Goal: Answer question/provide support

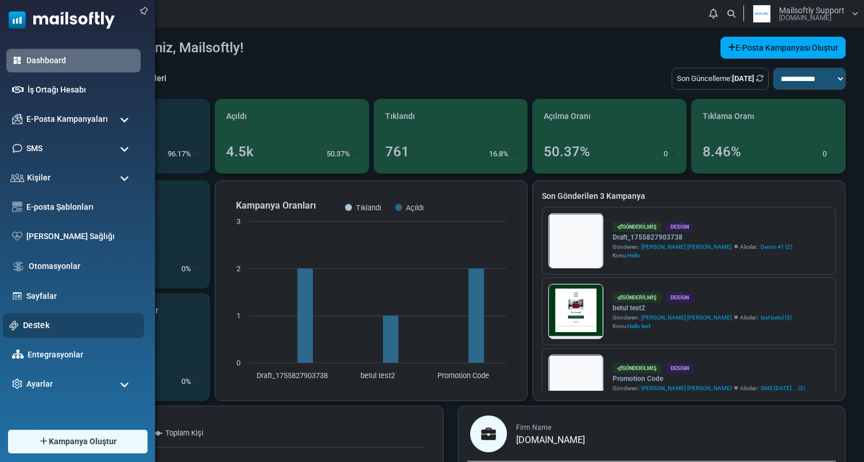
click at [38, 324] on link "Destek" at bounding box center [80, 325] width 115 height 13
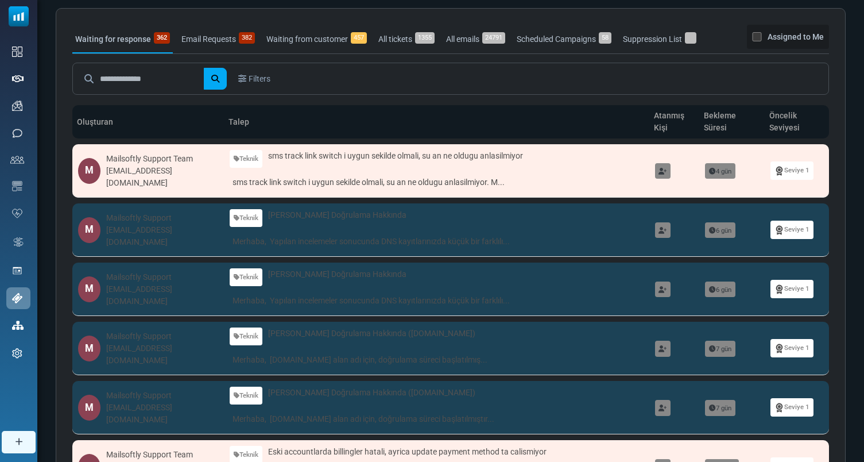
scroll to position [63, 0]
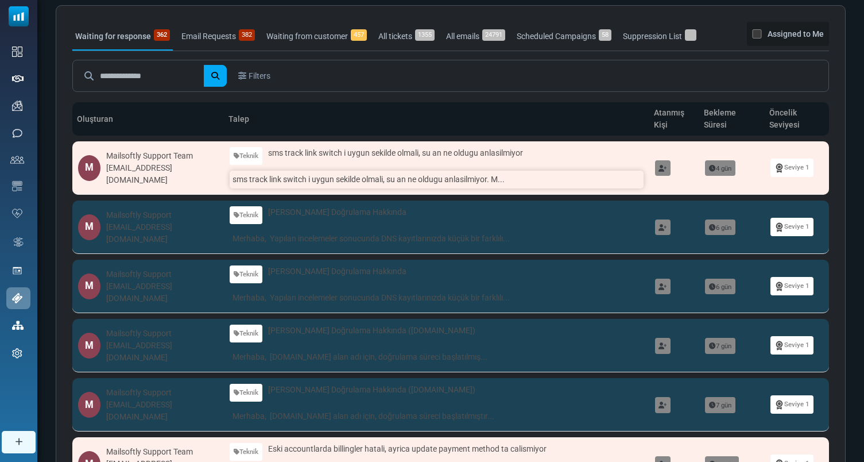
click at [356, 177] on link "sms track link switch i uygun sekilde olmali, su an ne oldugu anlasilmiyor. M..." at bounding box center [437, 180] width 414 height 18
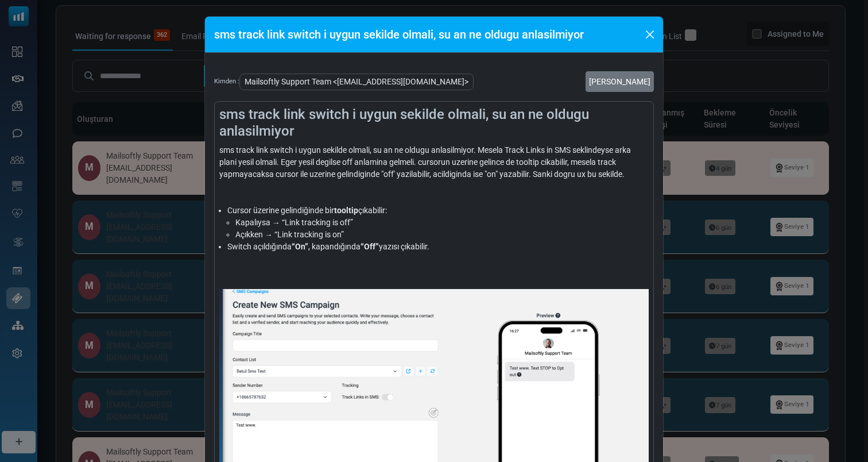
click at [724, 191] on div "sms track link switch i uygun sekilde olmali, su an ne oldugu anlasilmiyor Kimd…" at bounding box center [434, 231] width 868 height 462
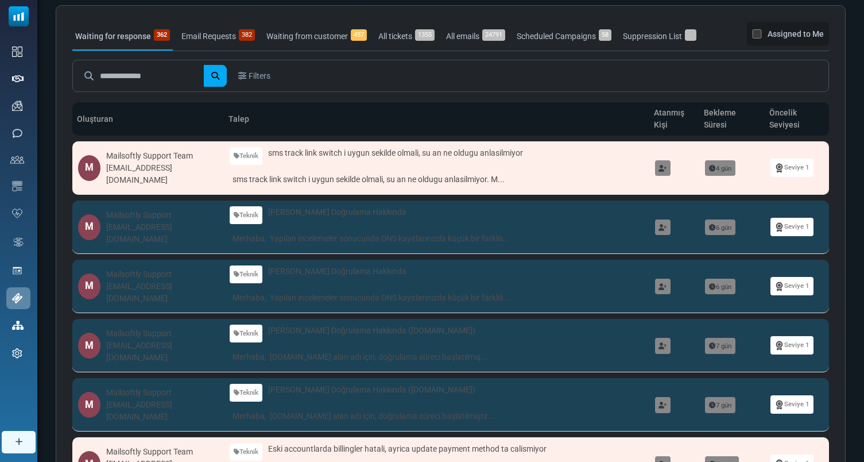
click at [670, 169] on link at bounding box center [663, 168] width 16 height 16
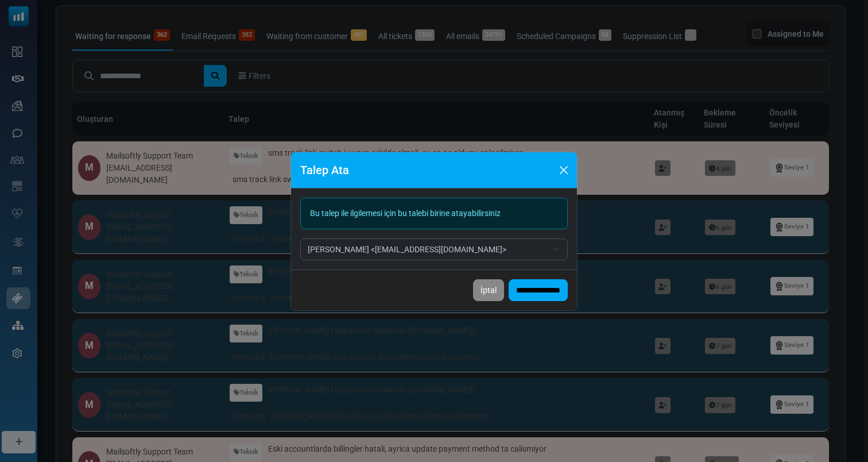
click at [428, 255] on span "Hanna <hanna@mailsoftly.com>" at bounding box center [427, 249] width 239 height 14
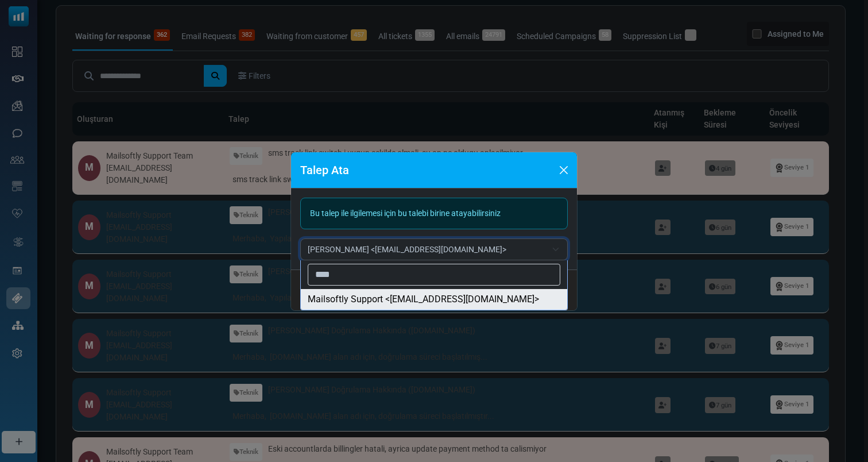
type input "****"
select select "***"
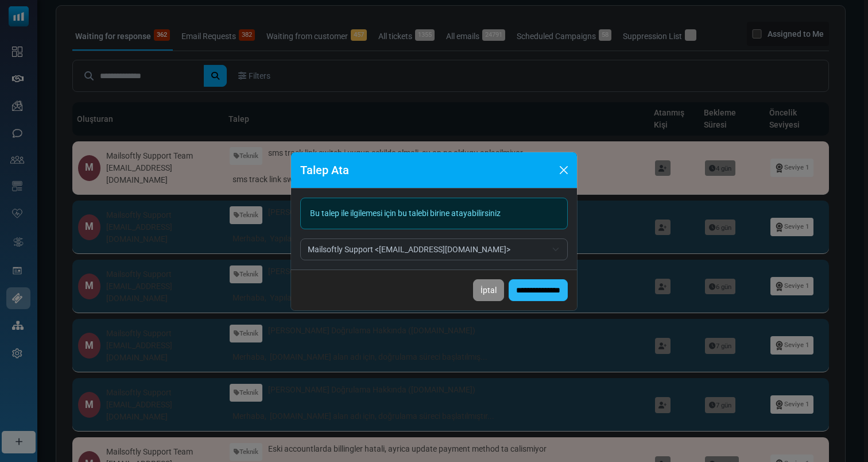
click at [538, 287] on input "**********" at bounding box center [538, 290] width 59 height 22
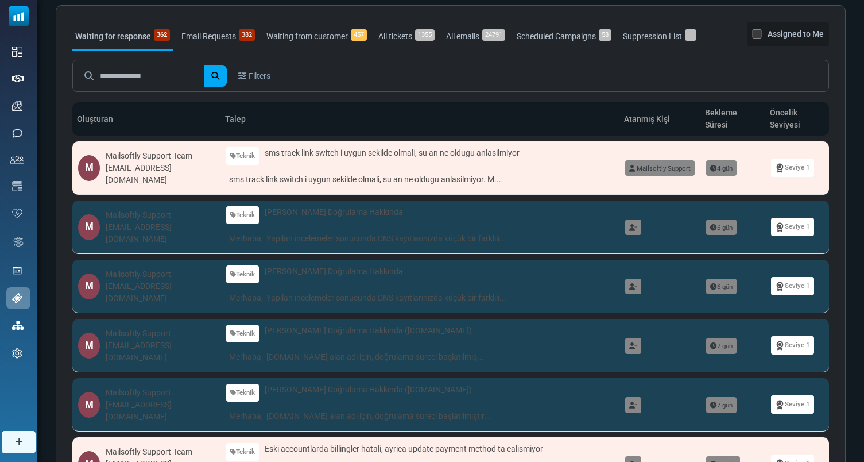
scroll to position [0, 0]
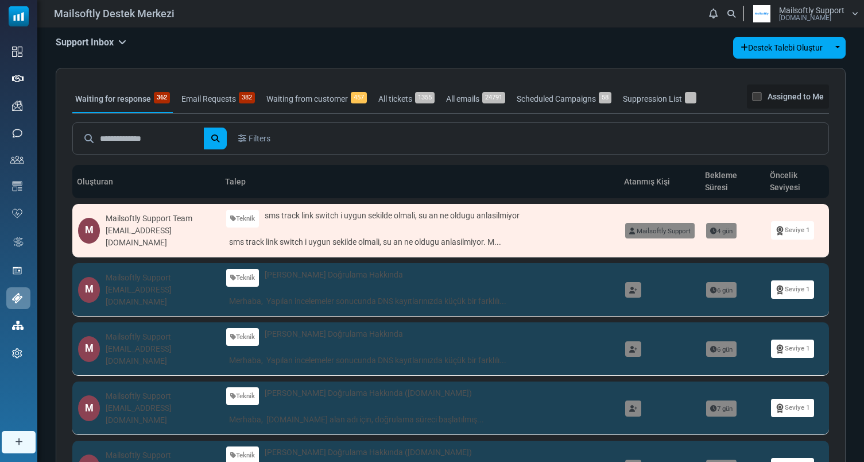
click at [837, 14] on div "Mailsoftly Support Mailsoftly.Com" at bounding box center [811, 13] width 65 height 15
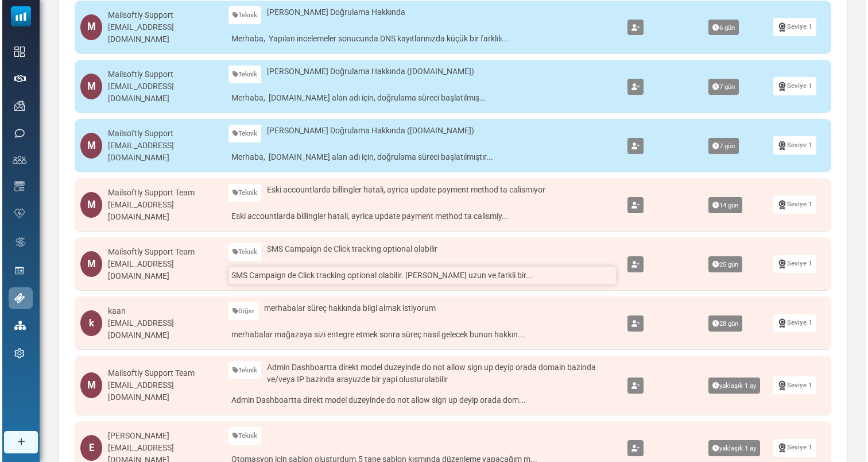
scroll to position [319, 0]
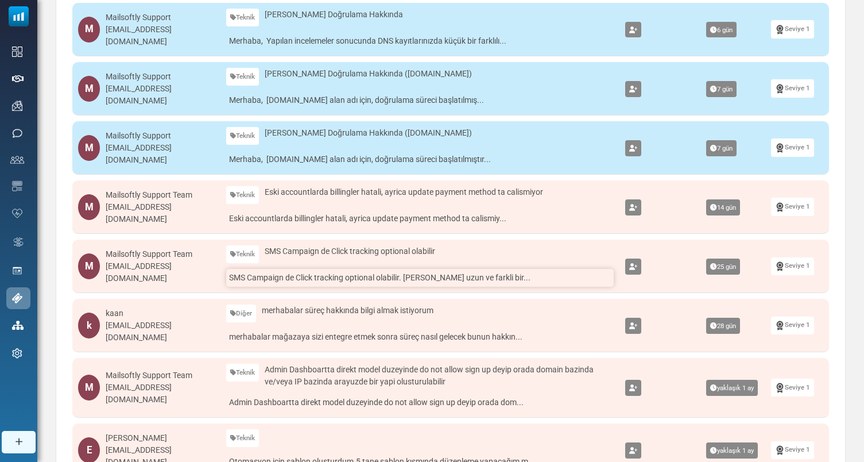
click at [455, 276] on link "SMS Campaign de Click tracking optional olabilir. Ona gore uzun ve farkli bir..." at bounding box center [420, 278] width 388 height 18
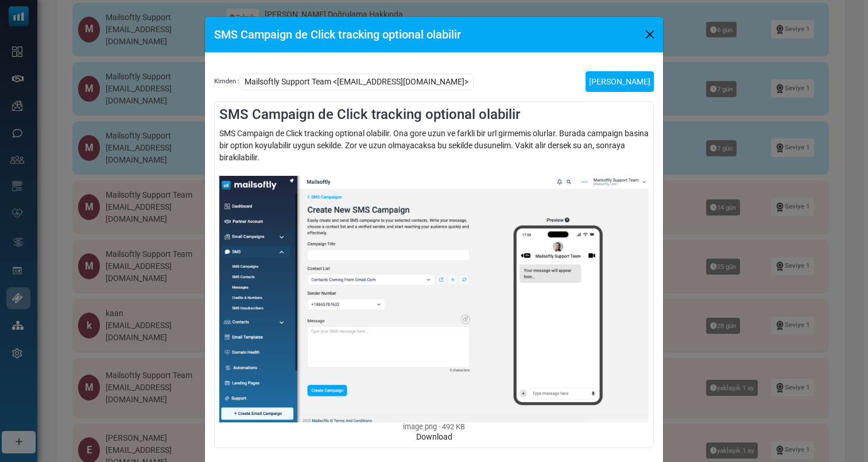
click at [634, 80] on link "Talebi Kapat" at bounding box center [620, 81] width 68 height 21
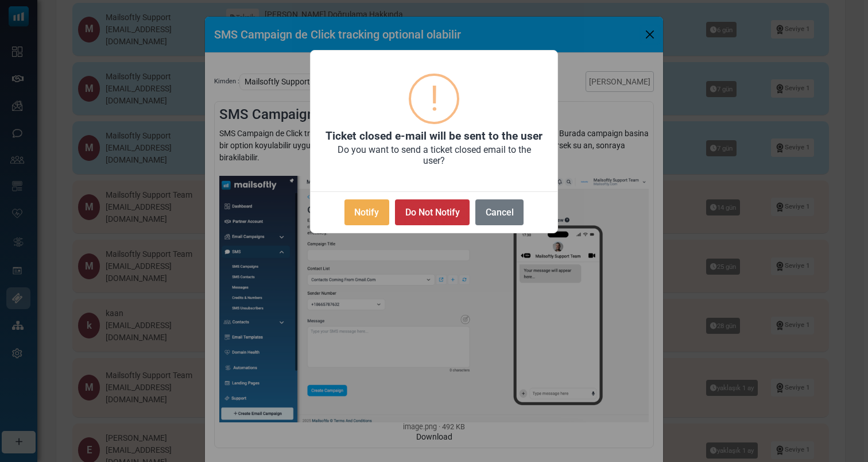
click at [437, 213] on button "Do Not Notify" at bounding box center [432, 212] width 75 height 26
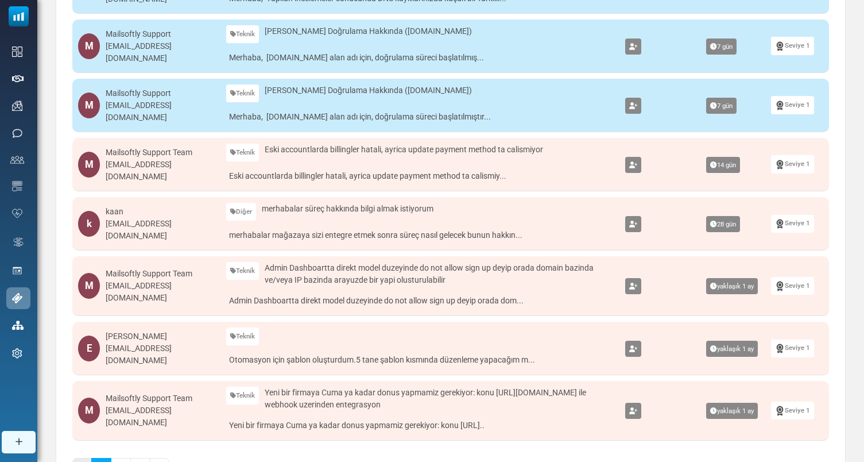
scroll to position [363, 0]
